Goal: Contribute content: Contribute content

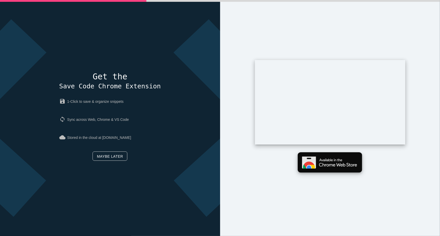
click at [321, 167] on img at bounding box center [330, 162] width 64 height 20
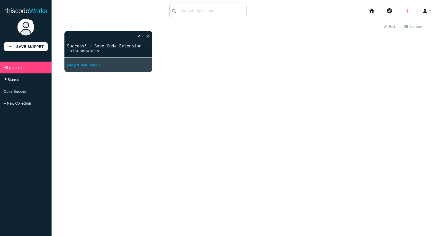
click at [404, 10] on icon "add" at bounding box center [407, 11] width 6 height 17
click at [406, 12] on icon "code" at bounding box center [408, 9] width 6 height 6
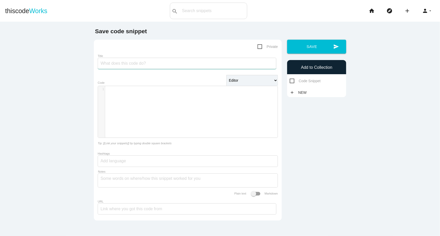
click at [204, 65] on input "Title" at bounding box center [187, 63] width 179 height 11
type input "ROute"
click at [152, 95] on div "​ x 1 ​" at bounding box center [191, 115] width 187 height 59
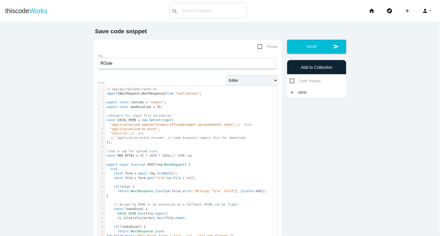
click at [260, 47] on span "Private" at bounding box center [268, 47] width 20 height 6
click at [260, 47] on input "Private" at bounding box center [259, 45] width 3 height 3
checkbox input "true"
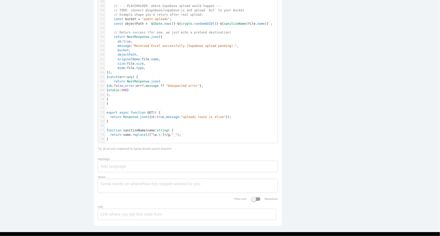
scroll to position [313, 0]
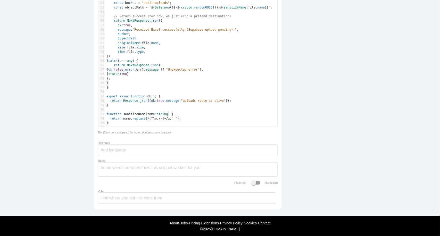
click at [143, 156] on div at bounding box center [188, 151] width 180 height 12
type input "t"
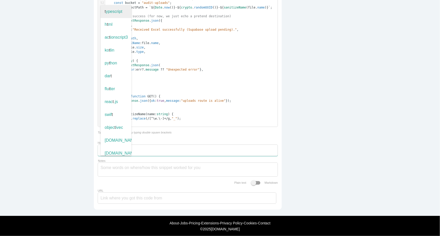
click at [116, 17] on span "t ypescript" at bounding box center [116, 11] width 31 height 13
type input "typescript"
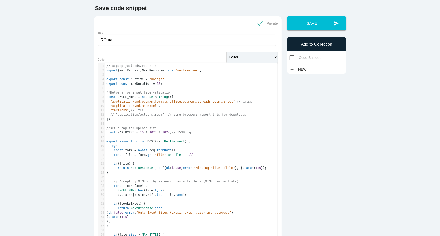
scroll to position [0, 0]
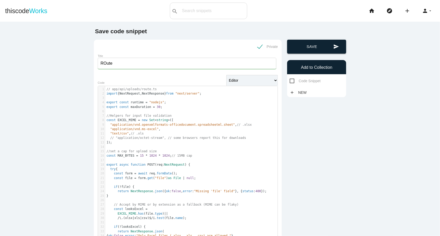
click at [317, 50] on button "send Save" at bounding box center [316, 47] width 59 height 14
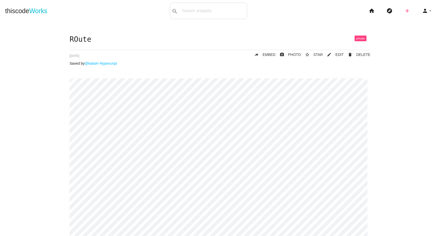
click at [404, 11] on icon "add" at bounding box center [407, 11] width 6 height 17
click at [406, 11] on icon "code" at bounding box center [408, 9] width 6 height 6
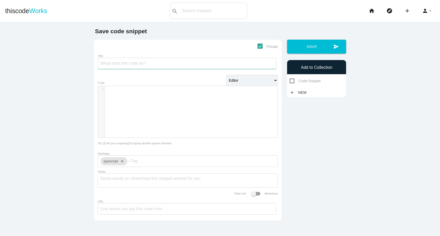
click at [174, 68] on input "Title" at bounding box center [187, 63] width 179 height 11
type input "k"
type input "K"
type input "upload front"
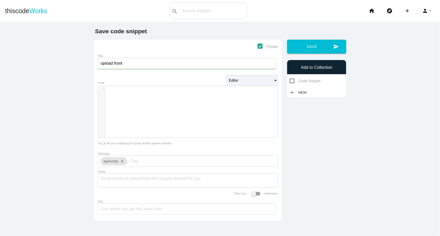
click at [144, 90] on pre "​" at bounding box center [193, 89] width 177 height 4
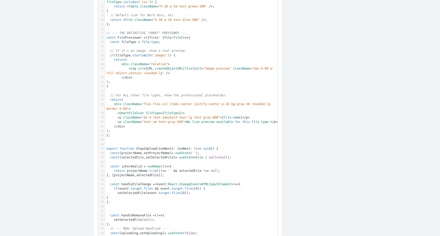
scroll to position [0, 0]
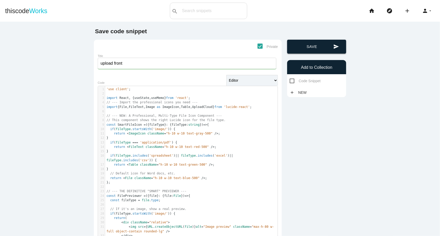
click at [298, 47] on button "send Save" at bounding box center [316, 47] width 59 height 14
